Goal: Information Seeking & Learning: Find contact information

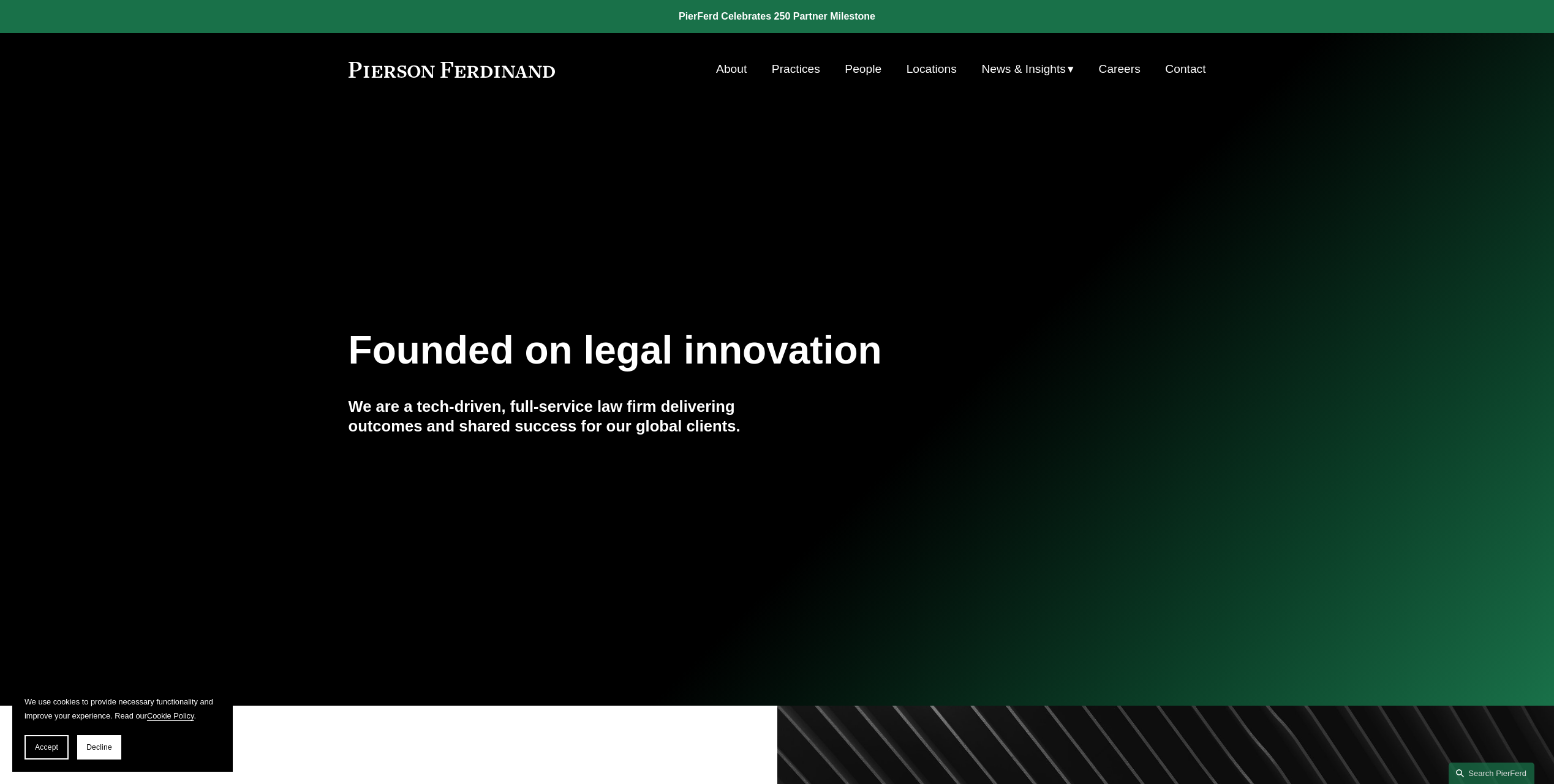
click at [795, 67] on link "Practices" at bounding box center [795, 68] width 49 height 23
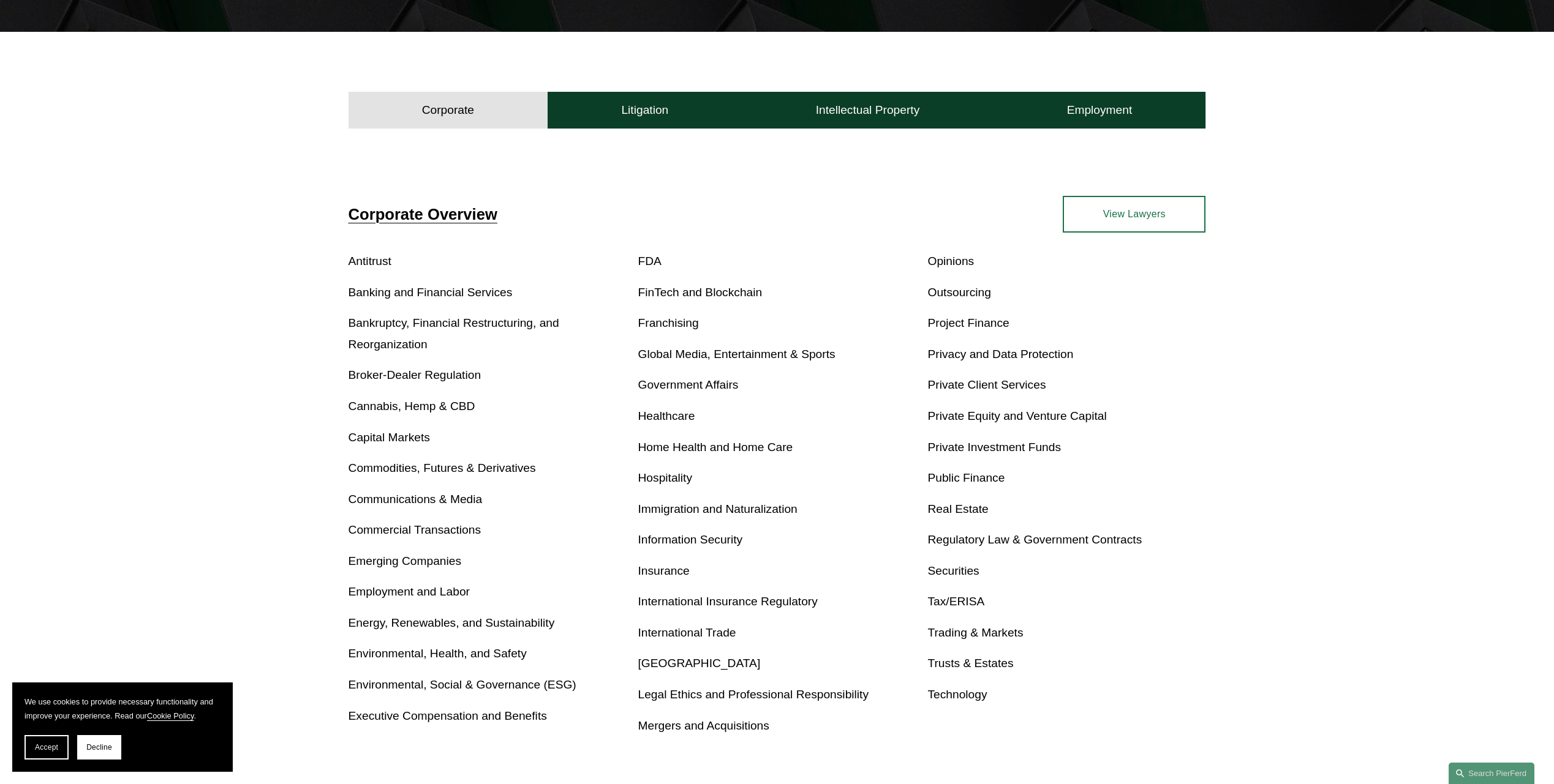
scroll to position [367, 0]
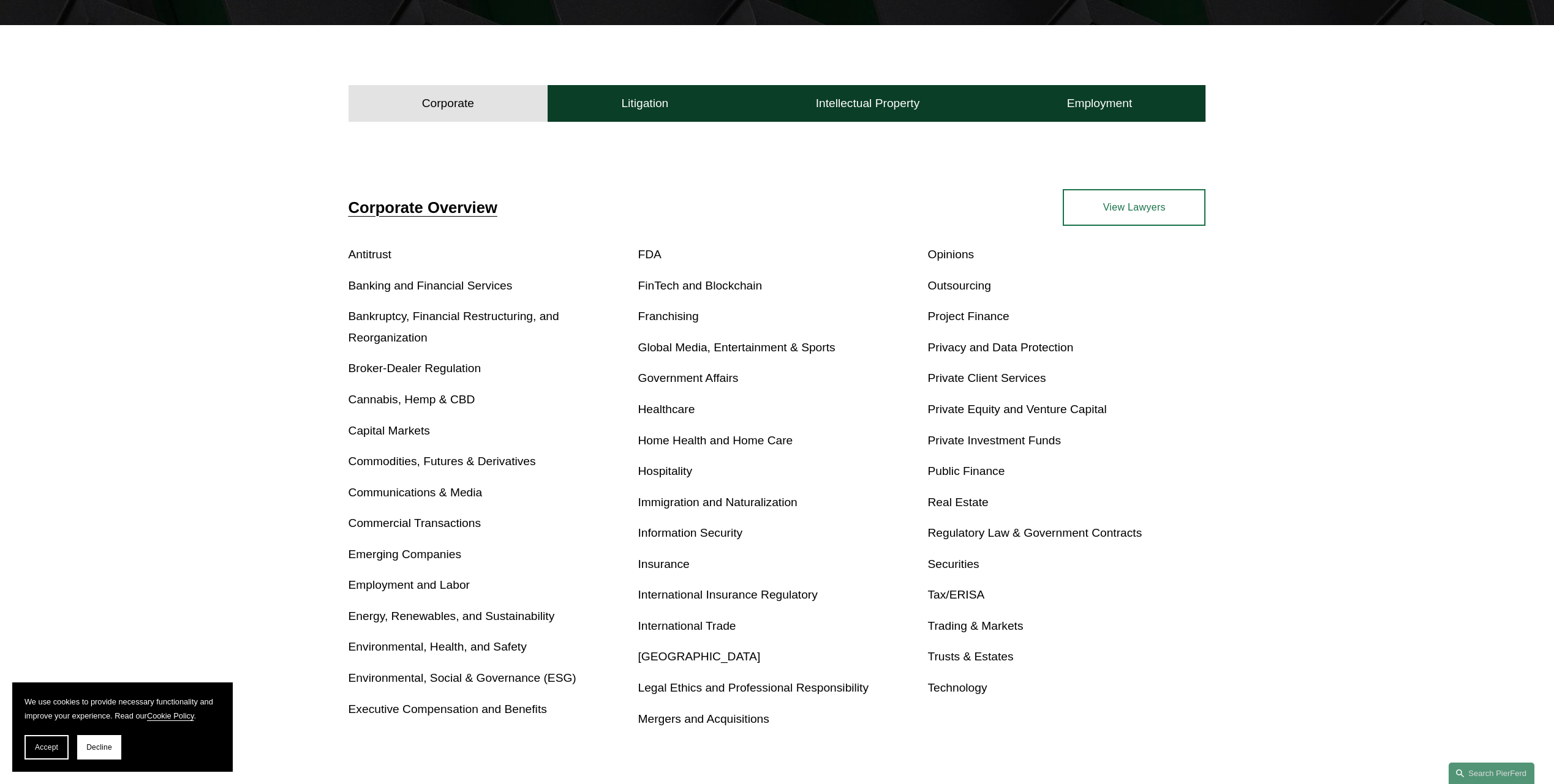
click at [970, 500] on link "Real Estate" at bounding box center [957, 502] width 60 height 13
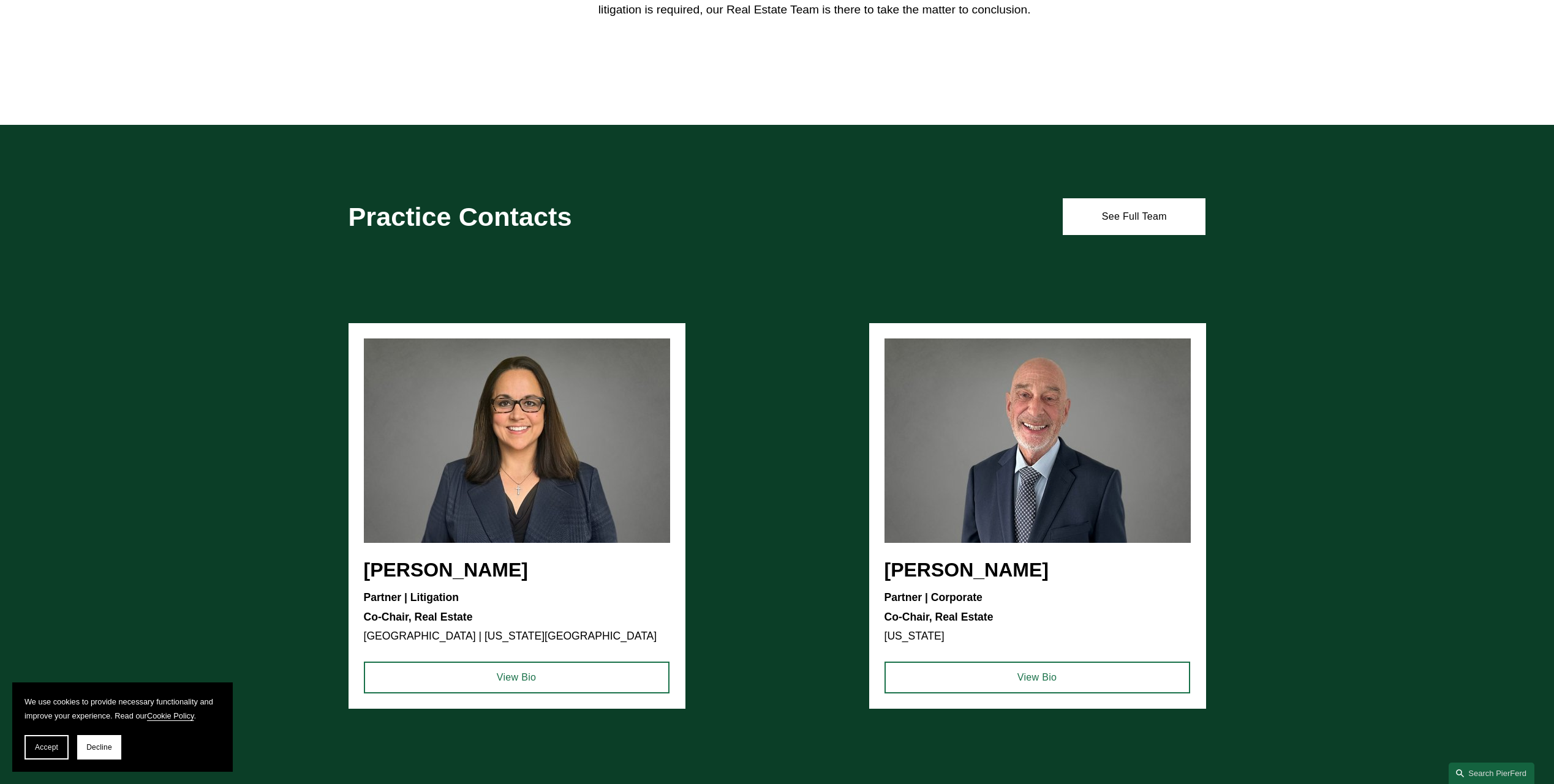
scroll to position [1225, 0]
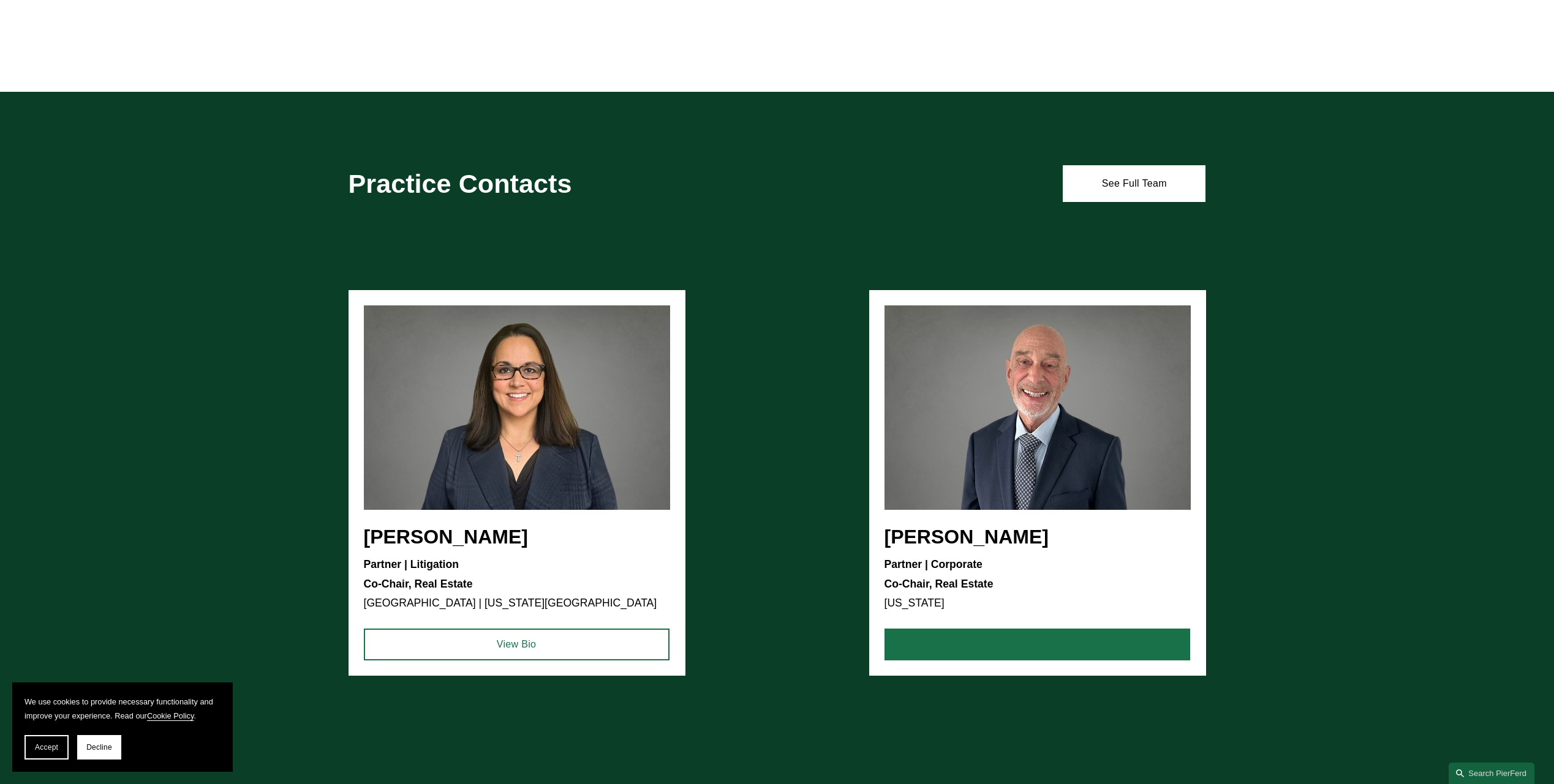
click at [997, 647] on link "View Bio" at bounding box center [1037, 644] width 306 height 32
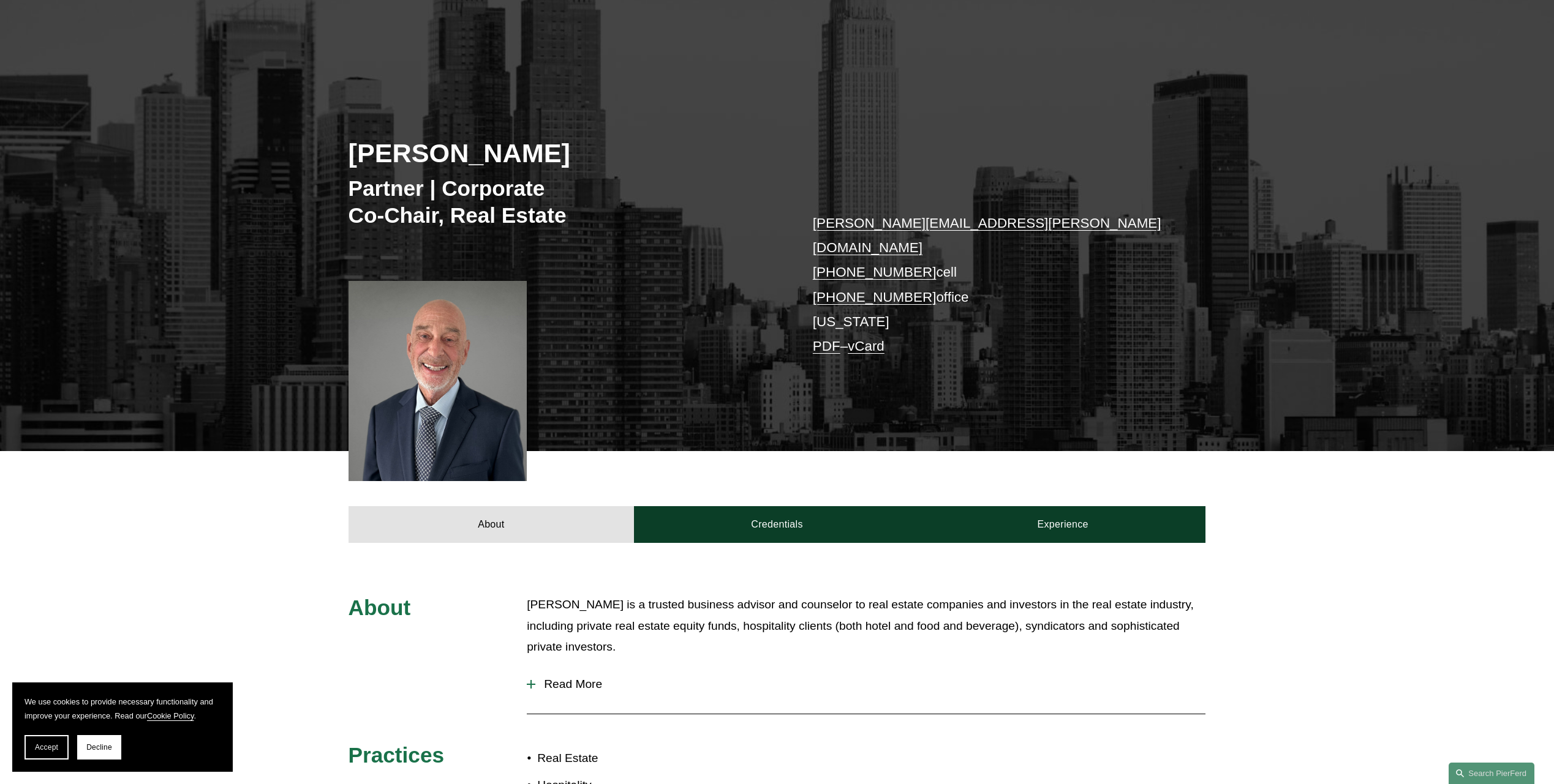
scroll to position [245, 0]
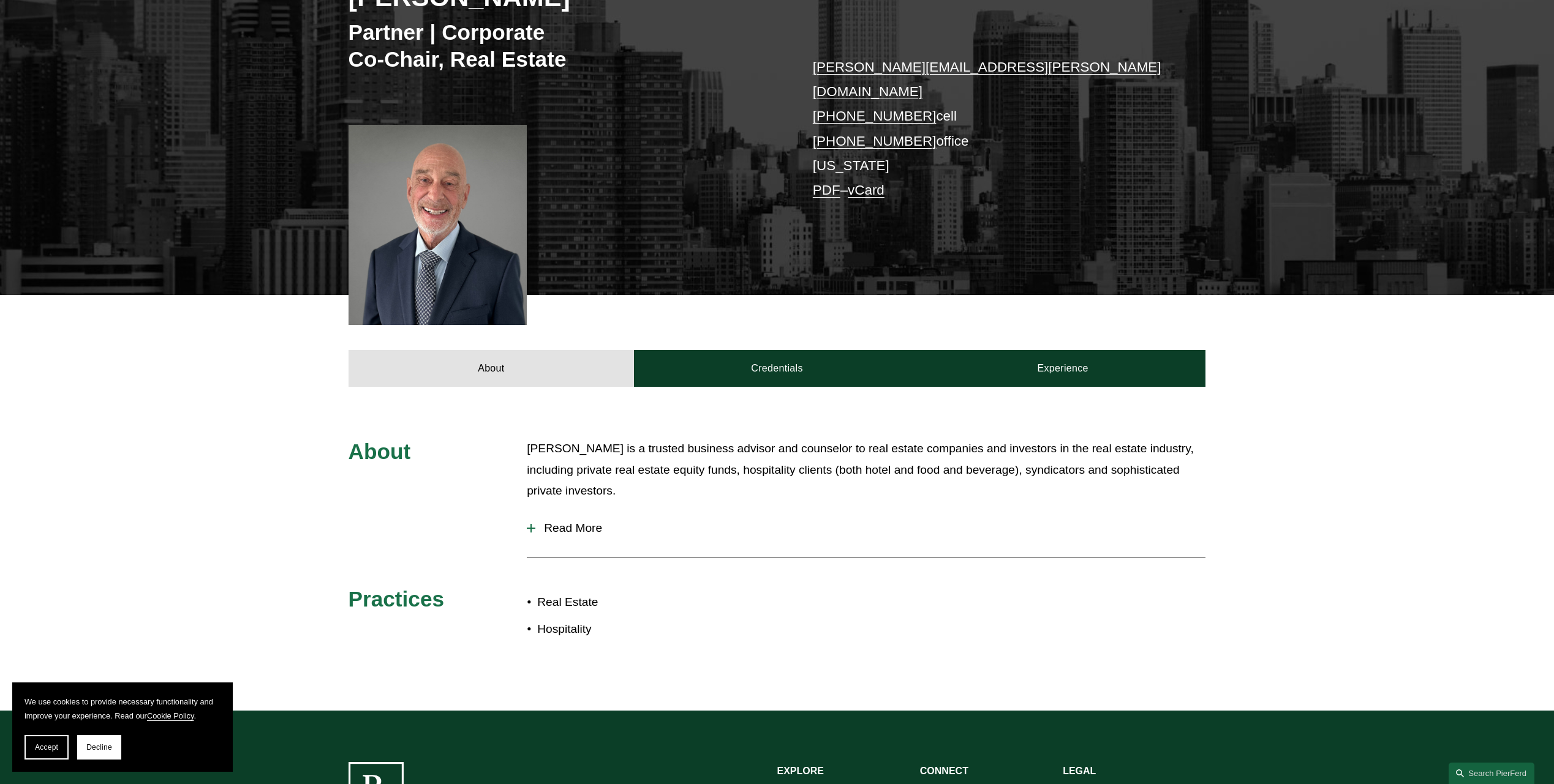
click at [558, 522] on span "Read More" at bounding box center [870, 529] width 670 height 14
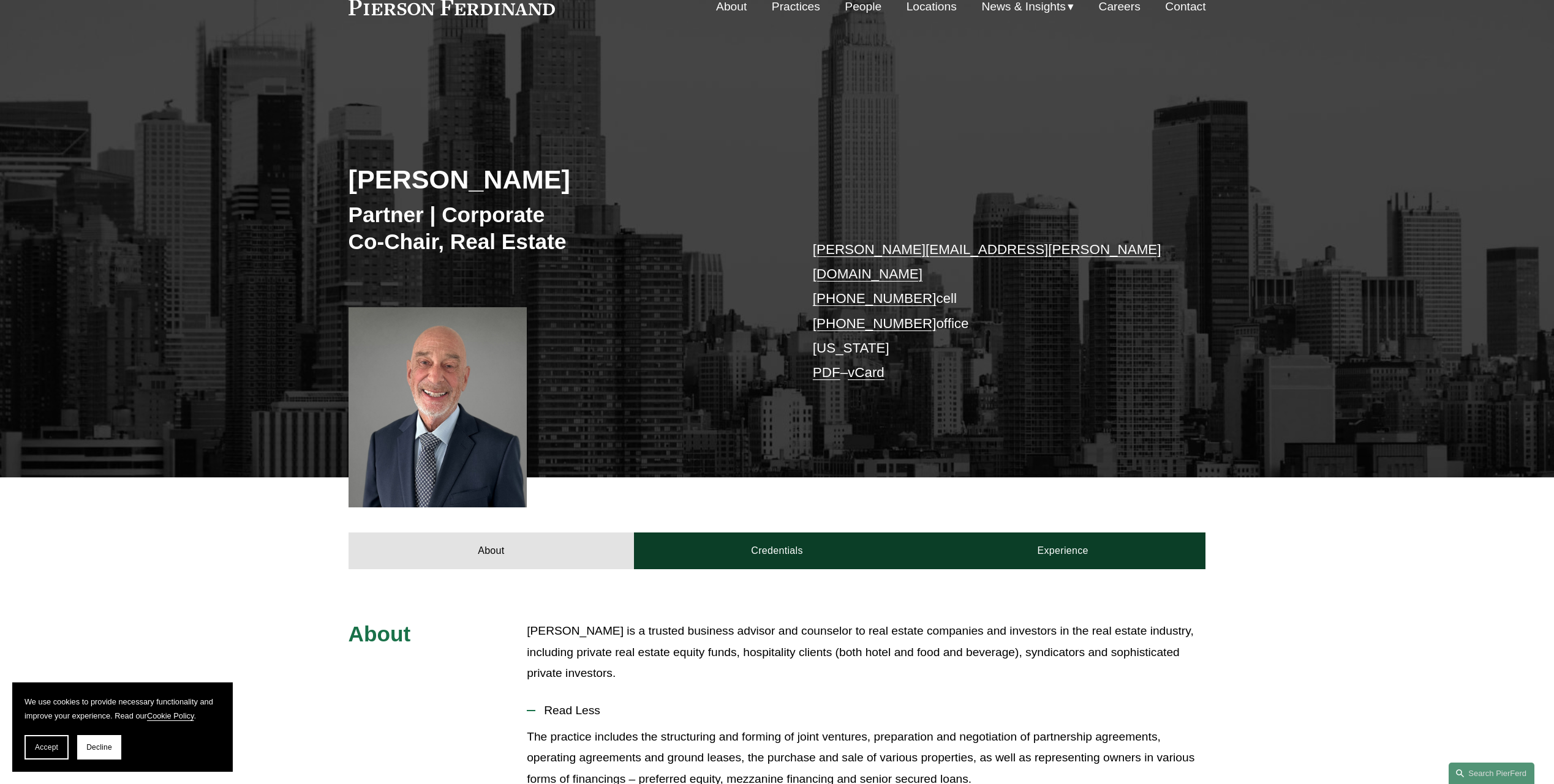
scroll to position [61, 0]
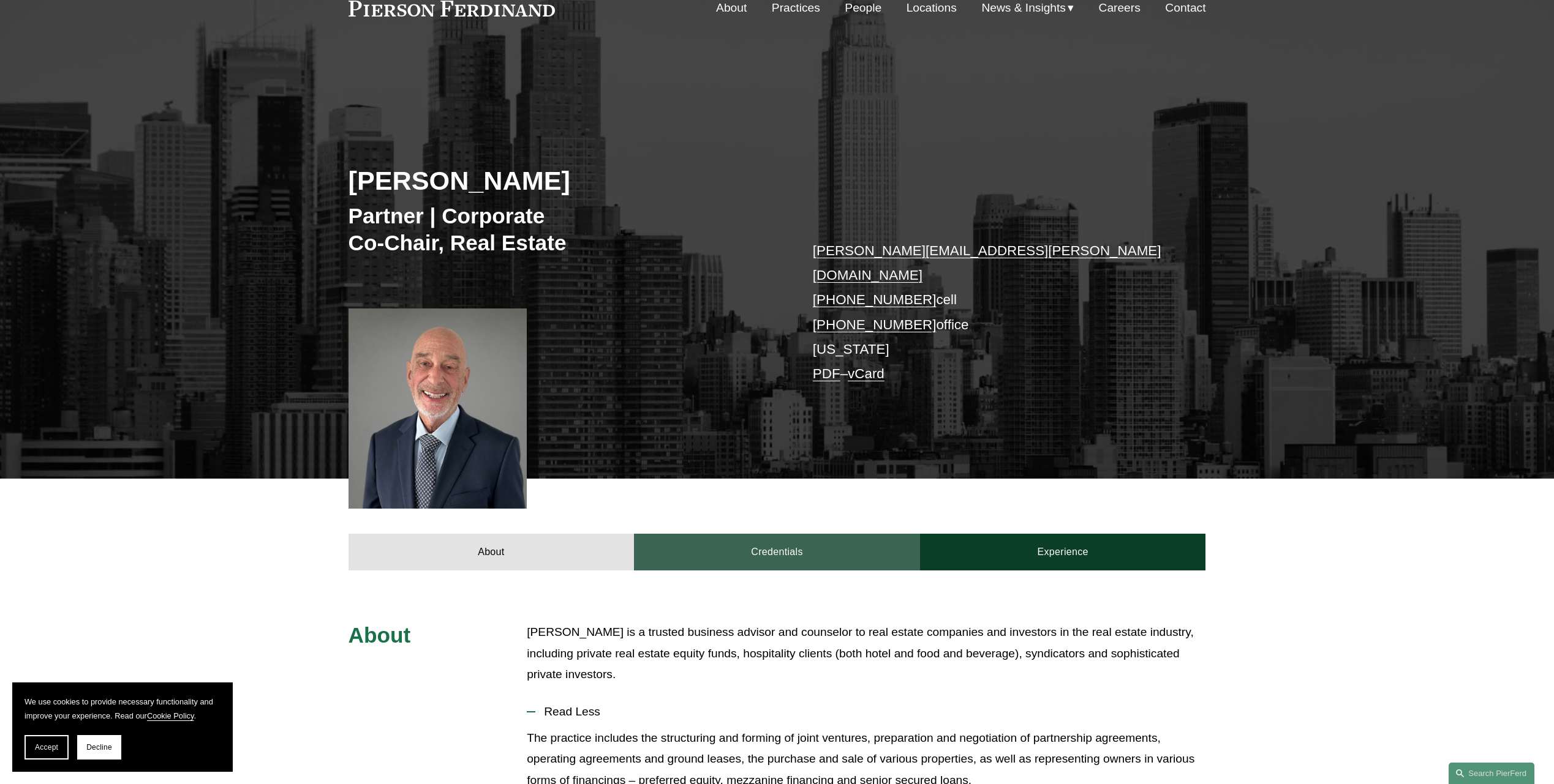
click at [830, 534] on link "Credentials" at bounding box center [777, 551] width 286 height 37
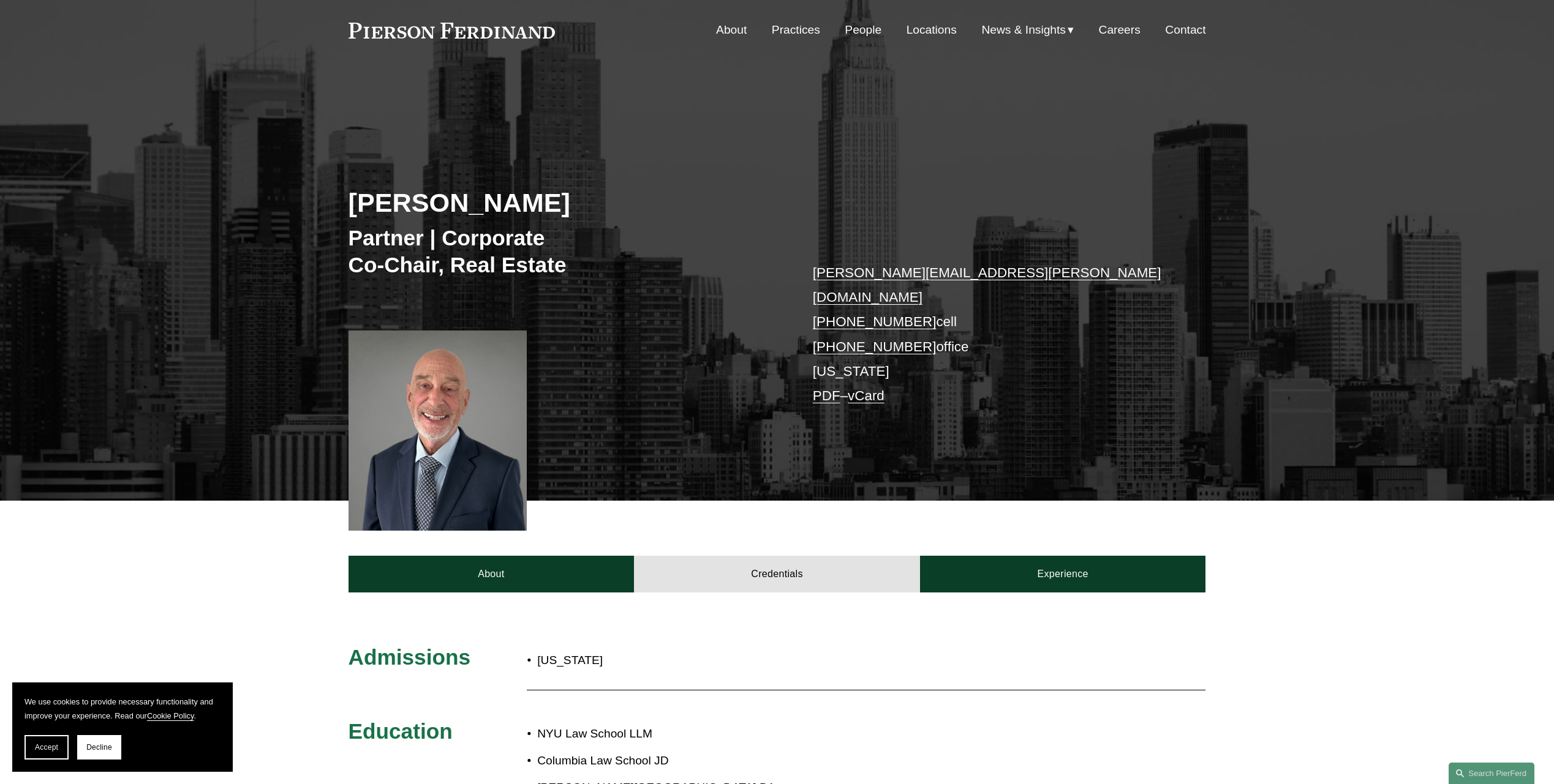
scroll to position [0, 0]
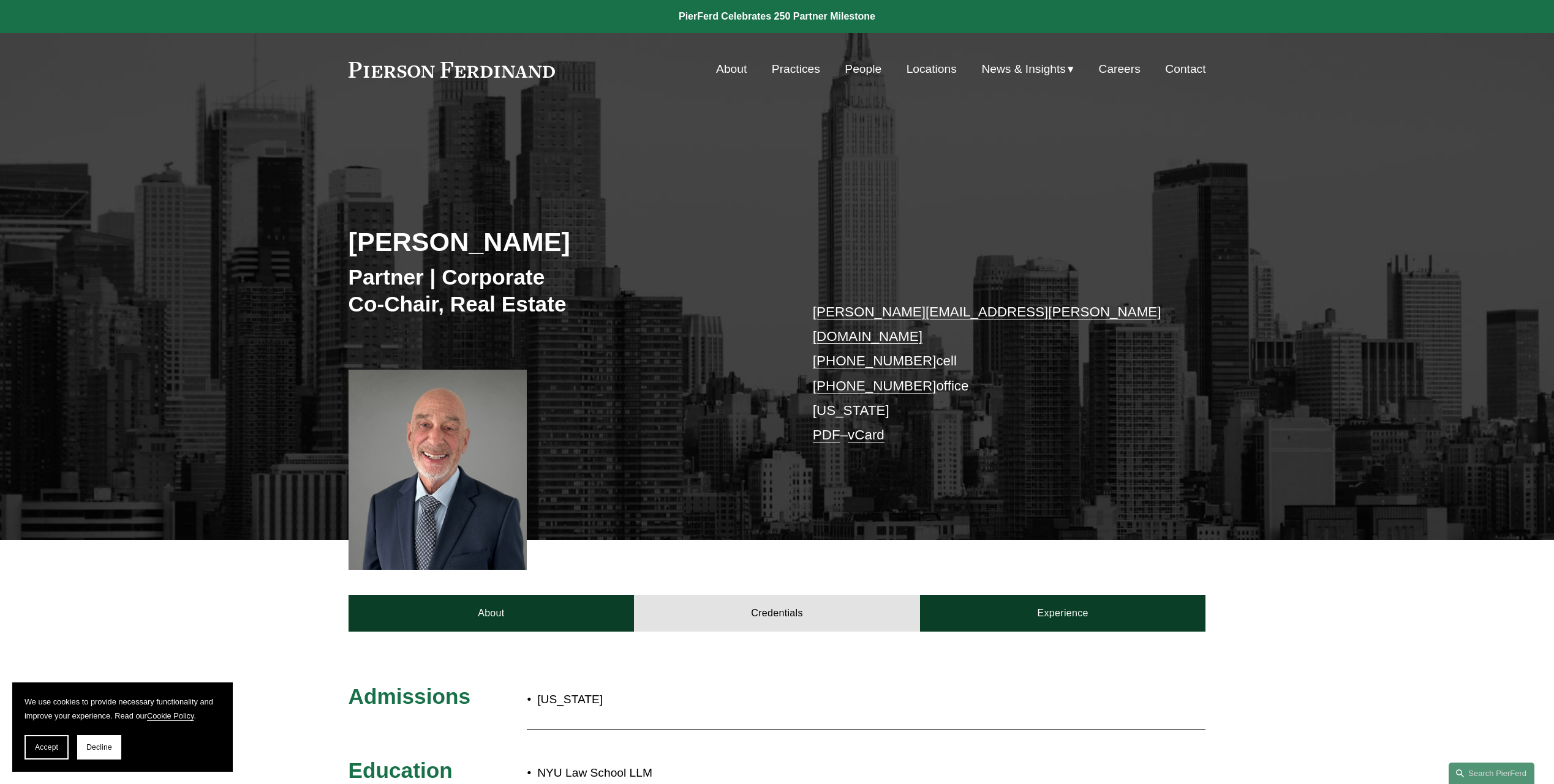
click at [865, 68] on link "People" at bounding box center [863, 68] width 37 height 23
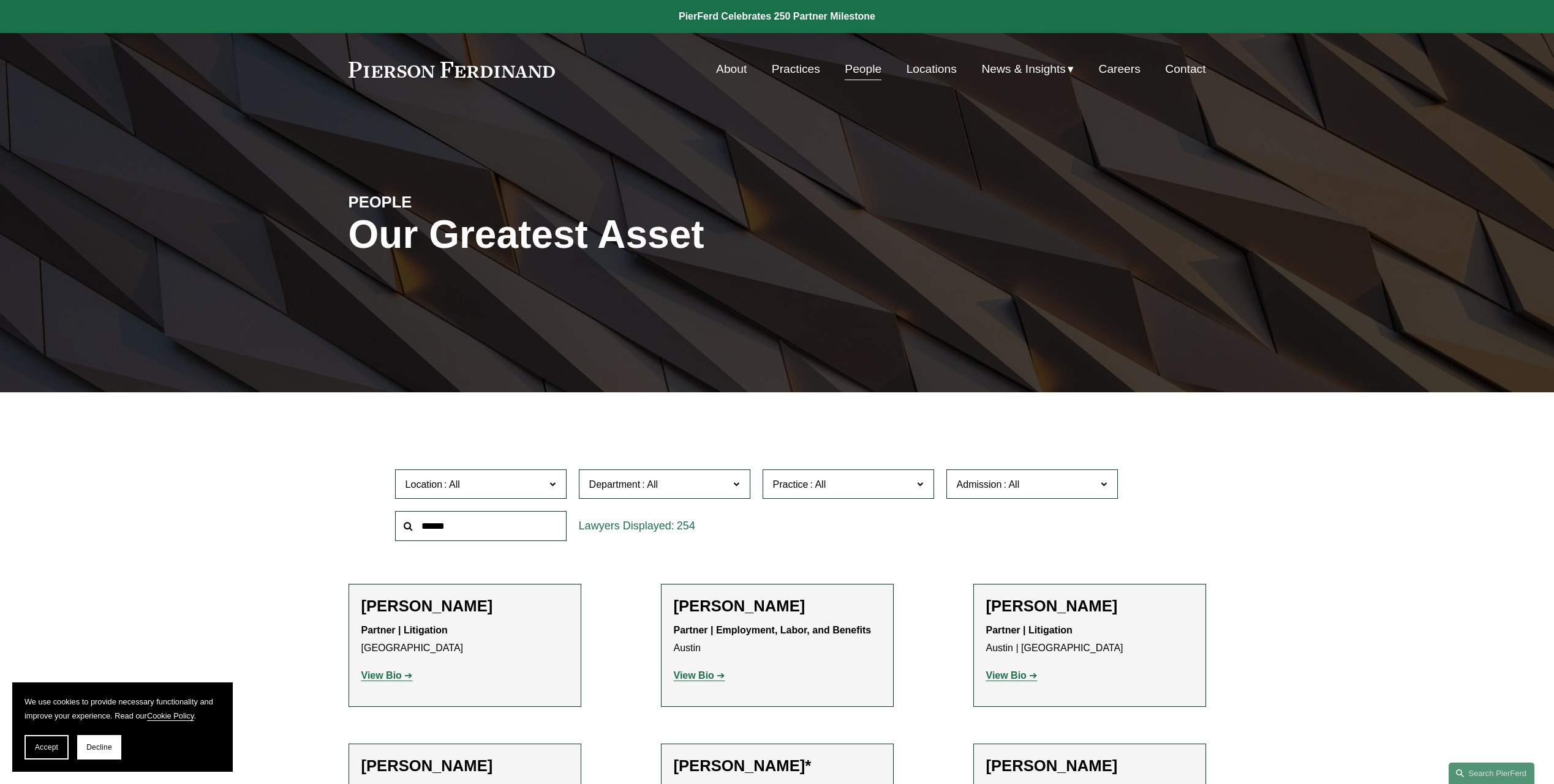
click at [547, 488] on label "Location" at bounding box center [480, 484] width 171 height 30
click at [0, 0] on link "[GEOGRAPHIC_DATA]" at bounding box center [0, 0] width 0 height 0
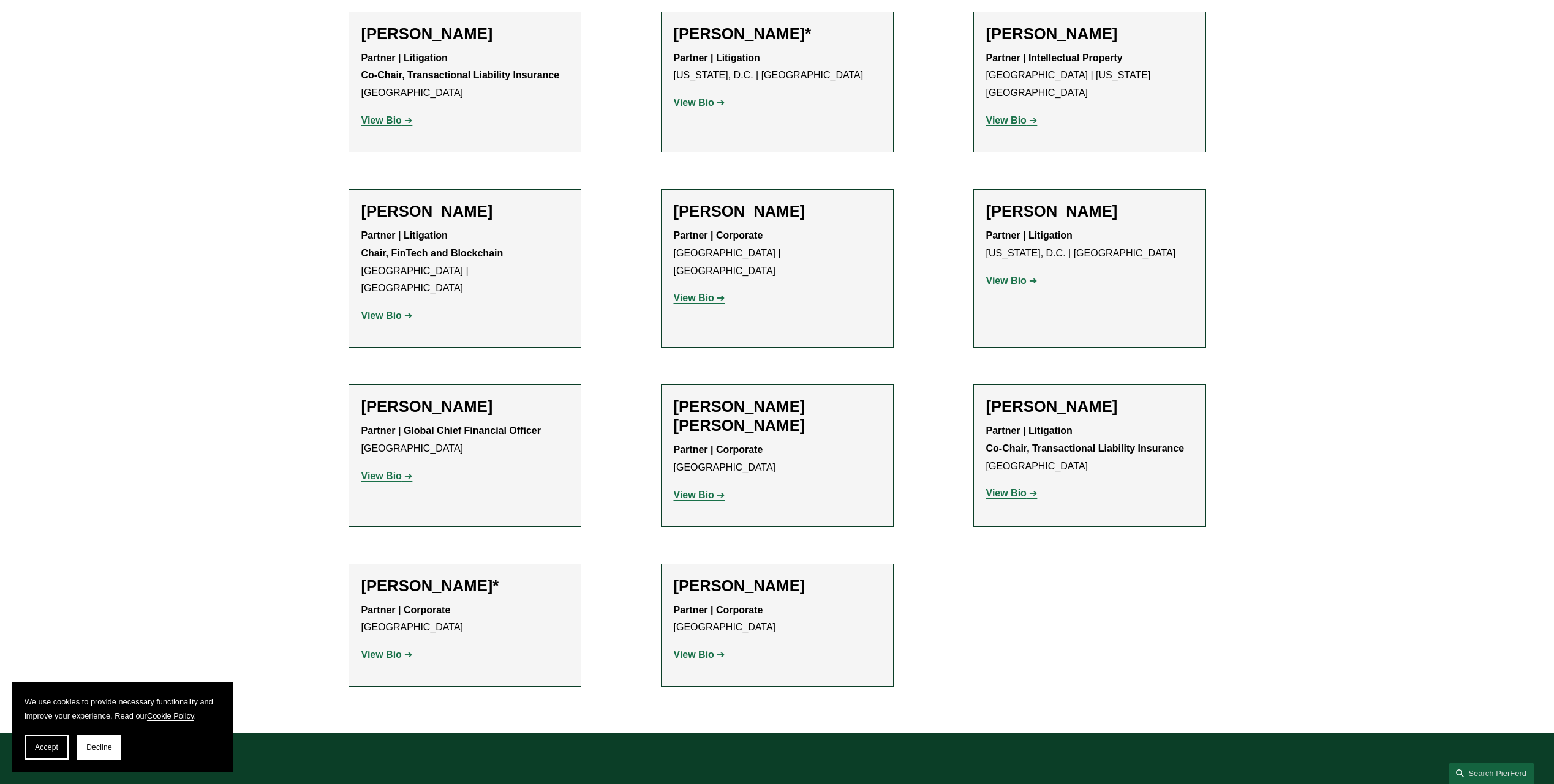
scroll to position [764, 0]
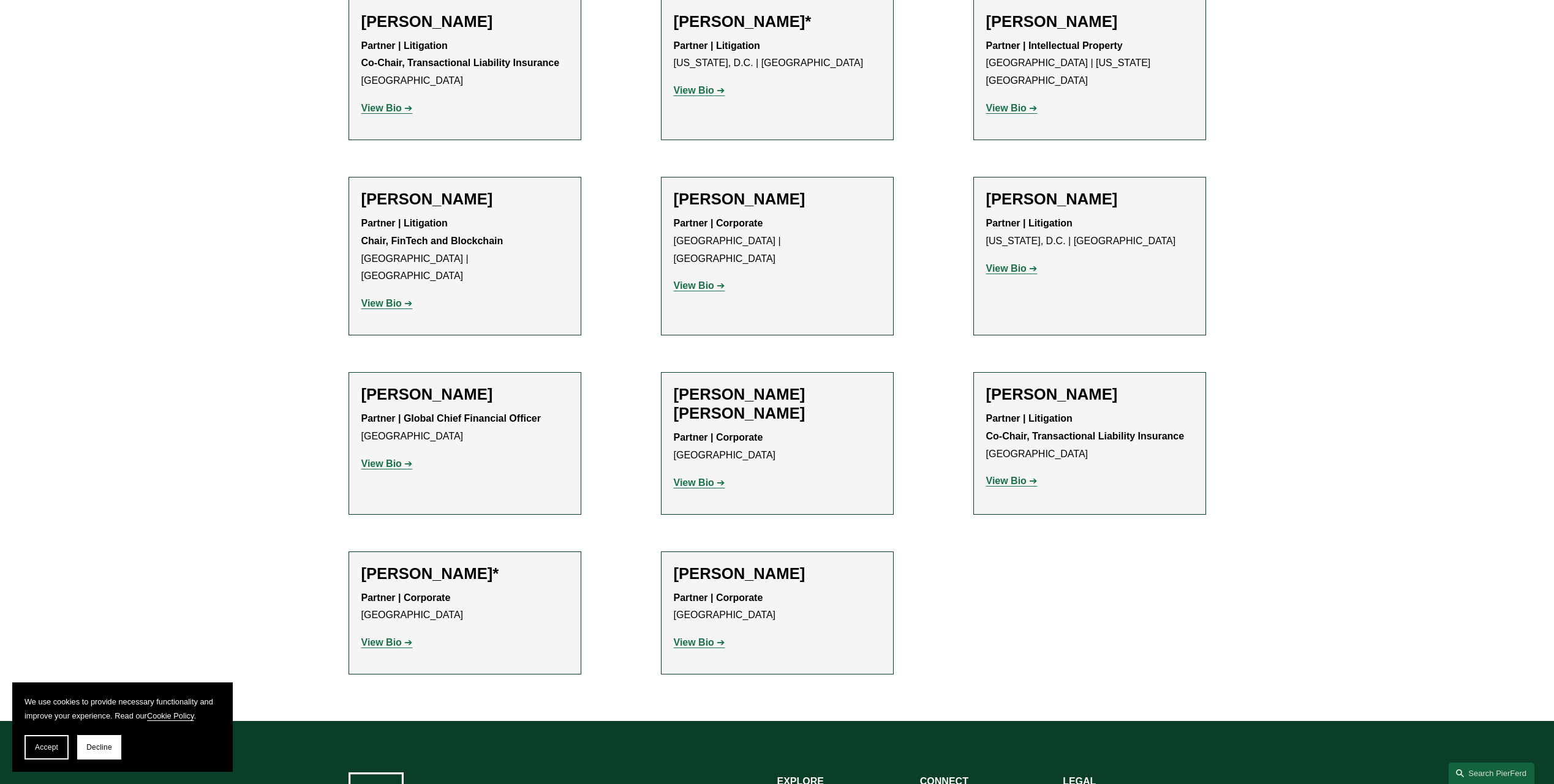
click at [703, 477] on strong "View Bio" at bounding box center [693, 482] width 41 height 11
click at [705, 637] on strong "View Bio" at bounding box center [693, 642] width 41 height 11
click at [407, 637] on link "View Bio" at bounding box center [387, 642] width 52 height 11
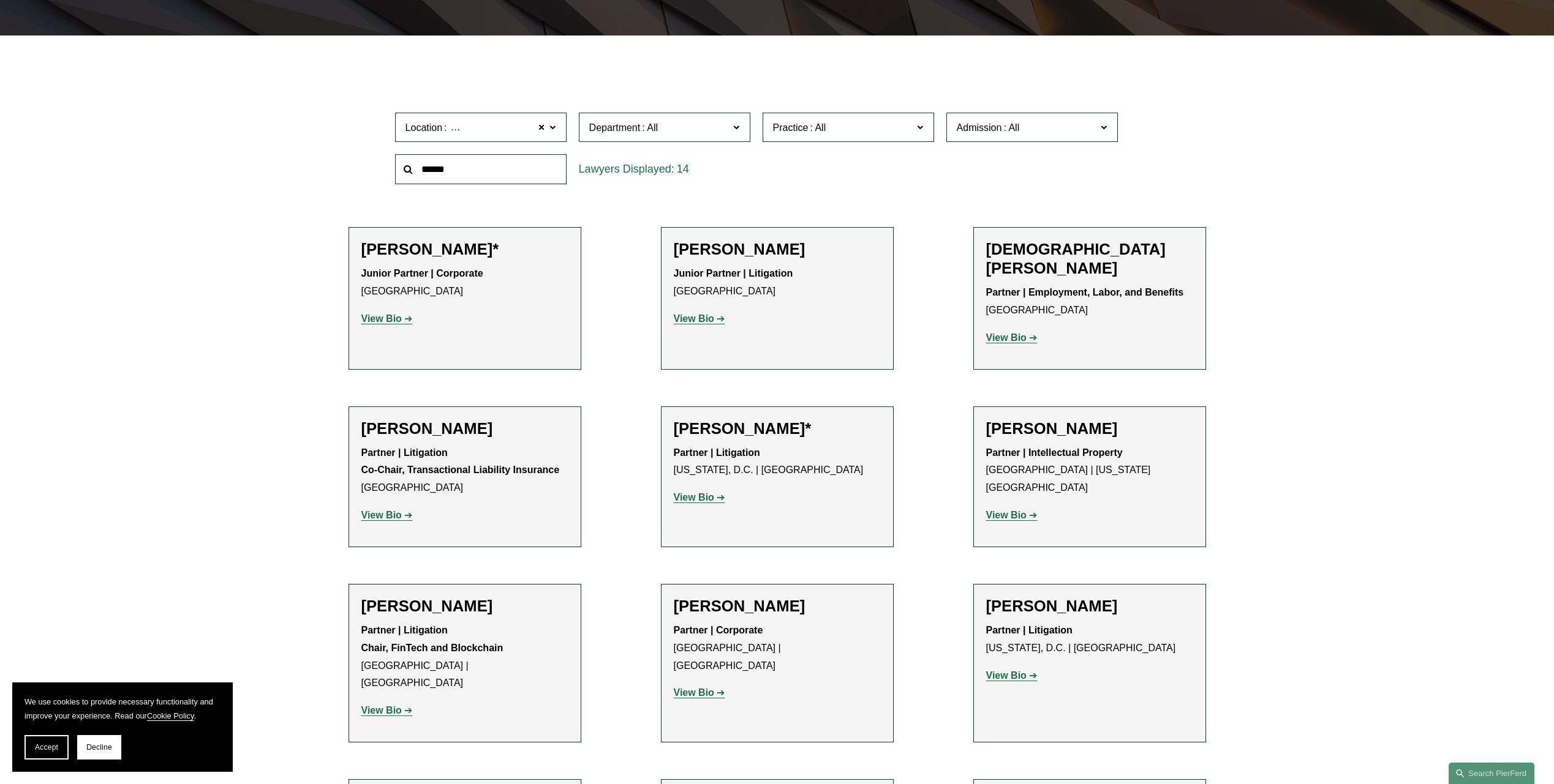
scroll to position [336, 0]
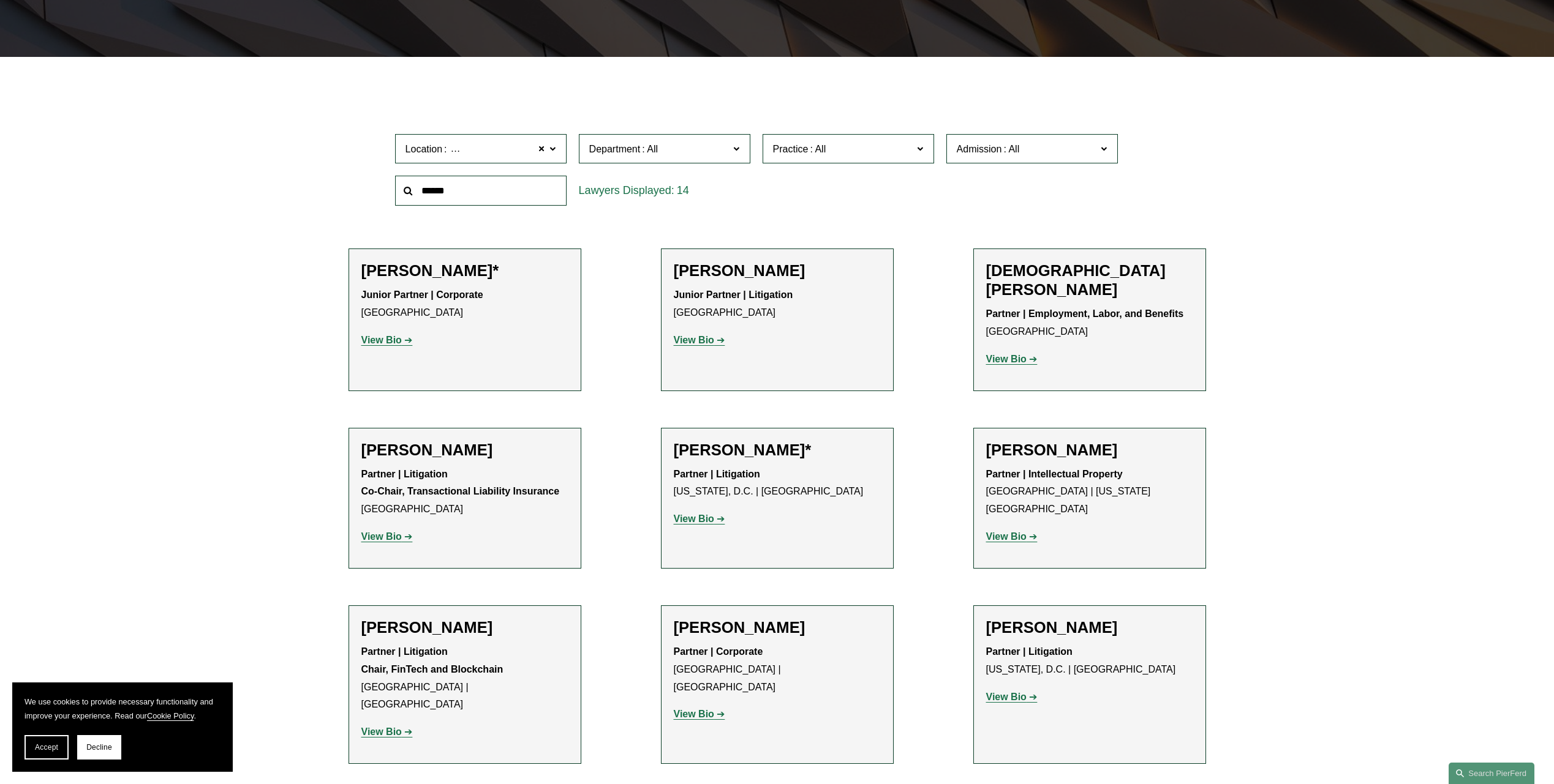
click at [381, 343] on strong "View Bio" at bounding box center [381, 340] width 41 height 11
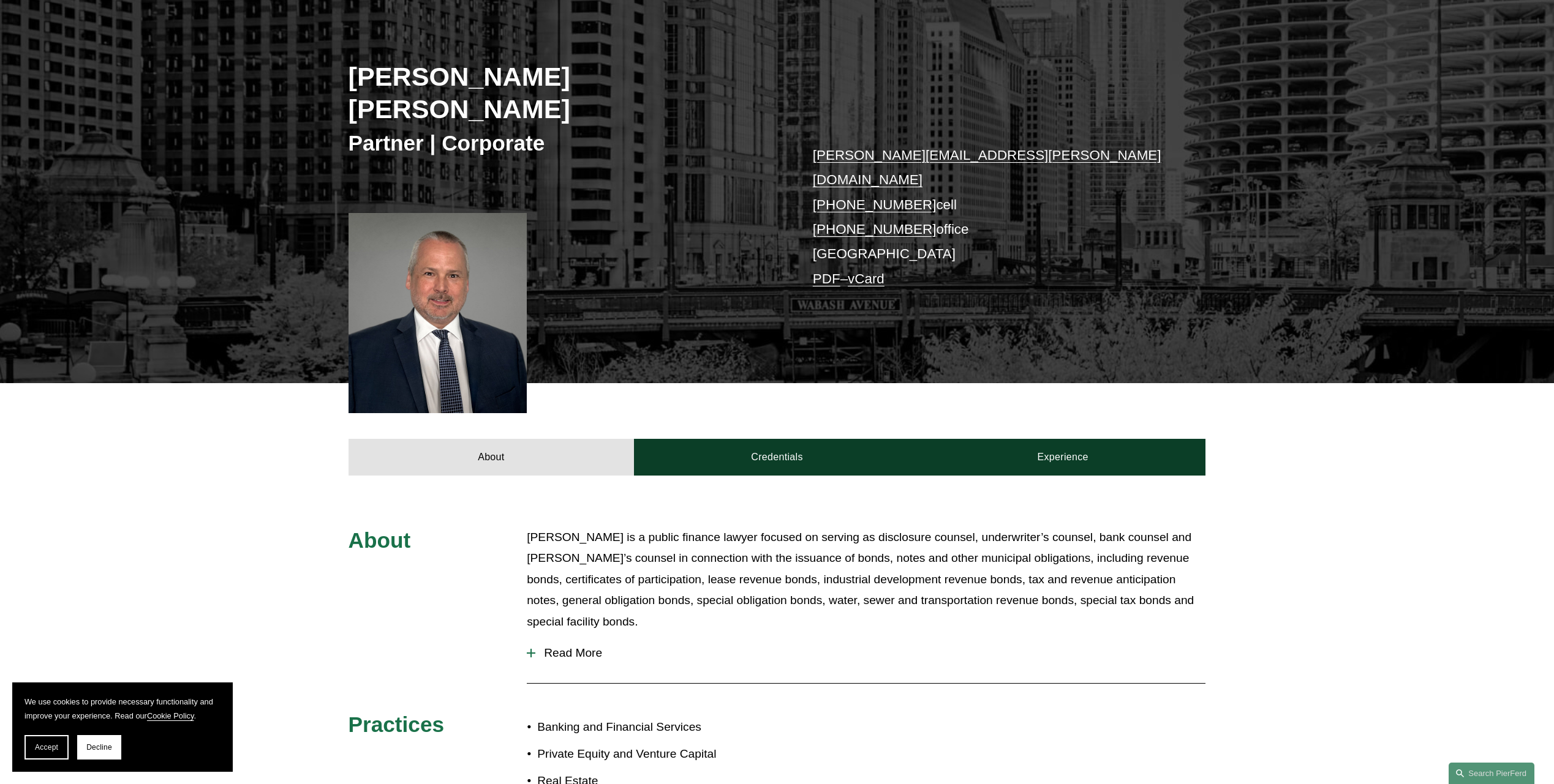
scroll to position [184, 0]
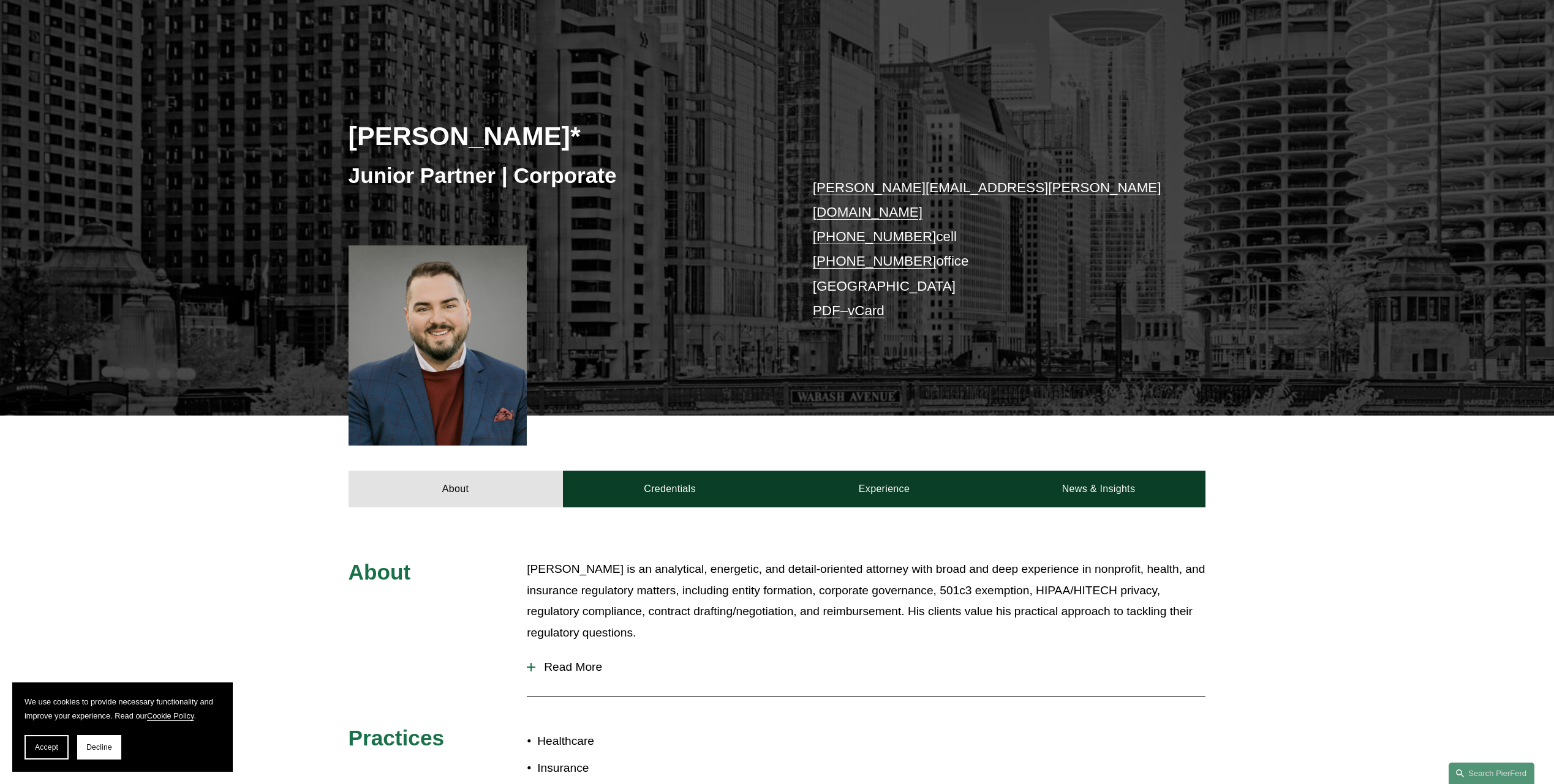
scroll to position [123, 0]
